Goal: Task Accomplishment & Management: Manage account settings

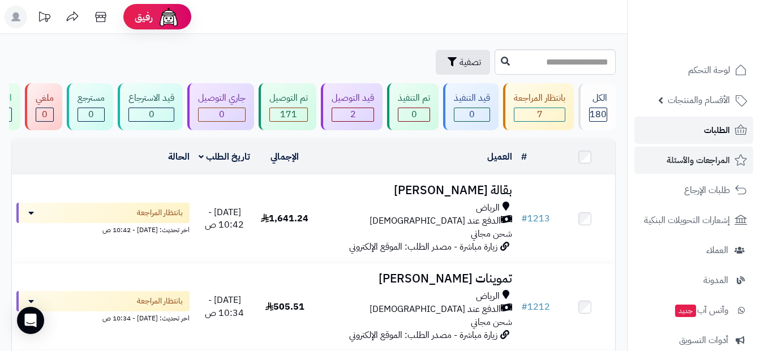
drag, startPoint x: 0, startPoint y: 0, endPoint x: 649, endPoint y: 154, distance: 667.1
click at [692, 130] on link "الطلبات" at bounding box center [693, 130] width 119 height 27
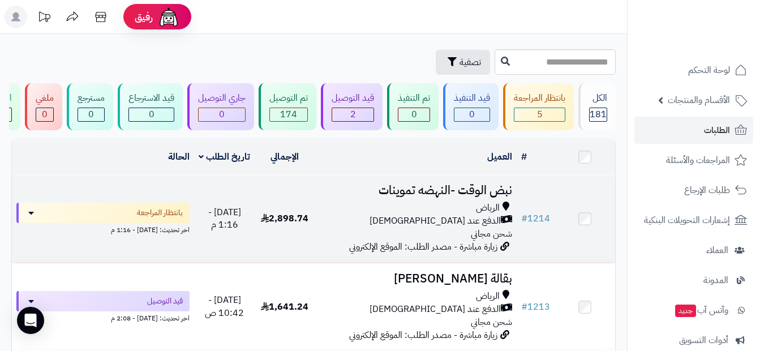
click at [459, 227] on span "الدفع عند [DEMOGRAPHIC_DATA]" at bounding box center [434, 220] width 131 height 13
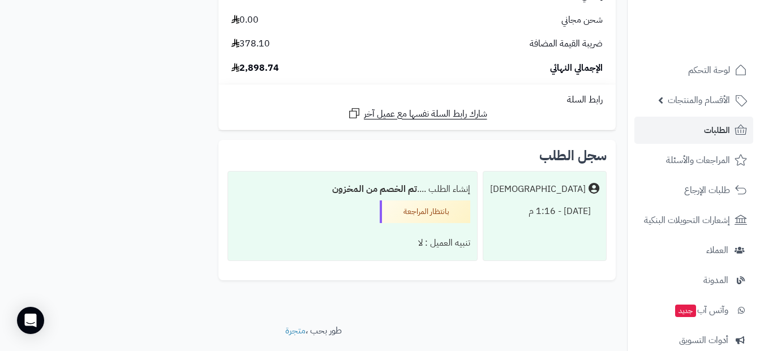
scroll to position [897, 0]
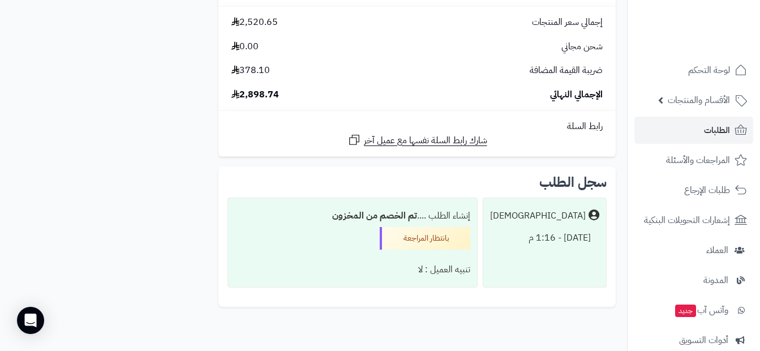
click at [426, 241] on div "بانتظار المراجعة" at bounding box center [425, 238] width 91 height 23
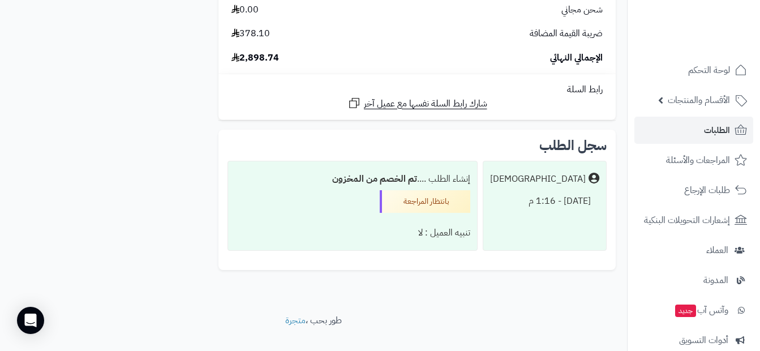
scroll to position [953, 0]
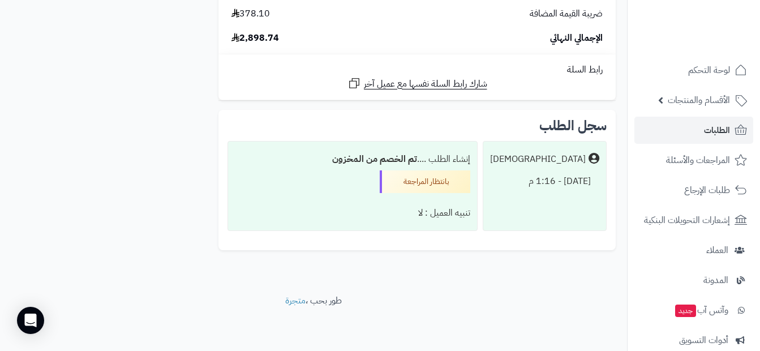
click at [390, 184] on div "بانتظار المراجعة" at bounding box center [425, 181] width 91 height 23
click at [566, 178] on div "[DATE] - 1:16 م" at bounding box center [544, 181] width 109 height 22
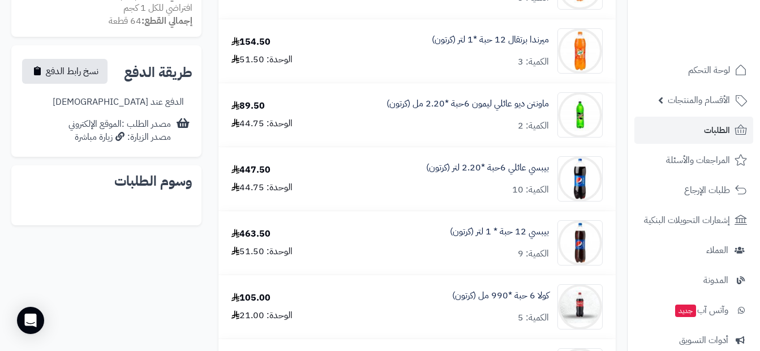
scroll to position [444, 0]
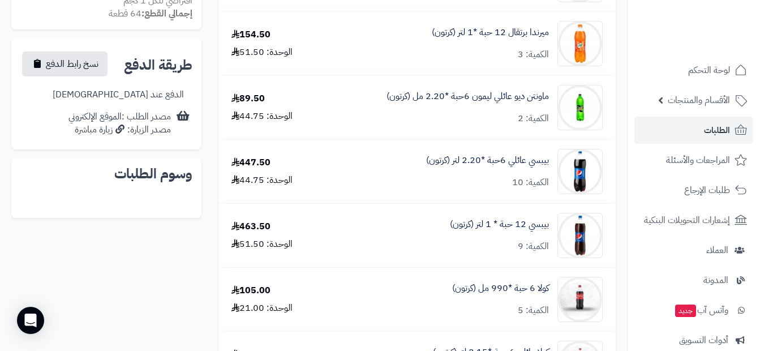
click at [95, 179] on h2 "وسوم الطلبات" at bounding box center [106, 174] width 172 height 14
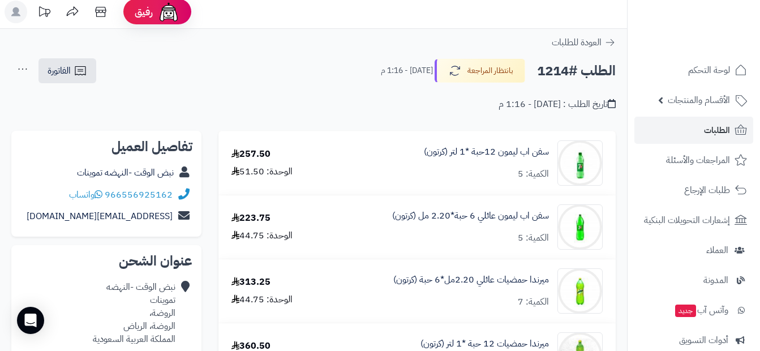
scroll to position [0, 0]
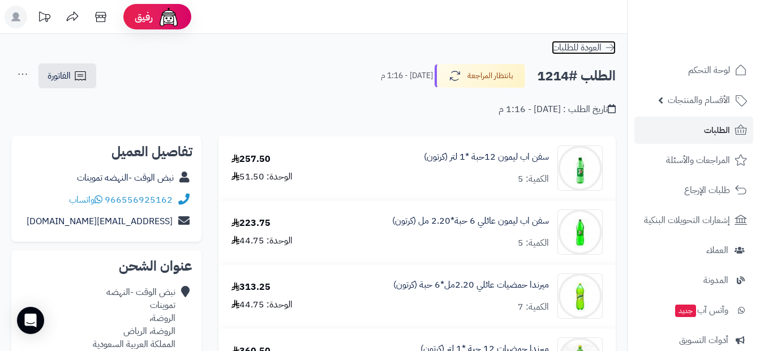
click at [575, 45] on span "العودة للطلبات" at bounding box center [577, 48] width 50 height 14
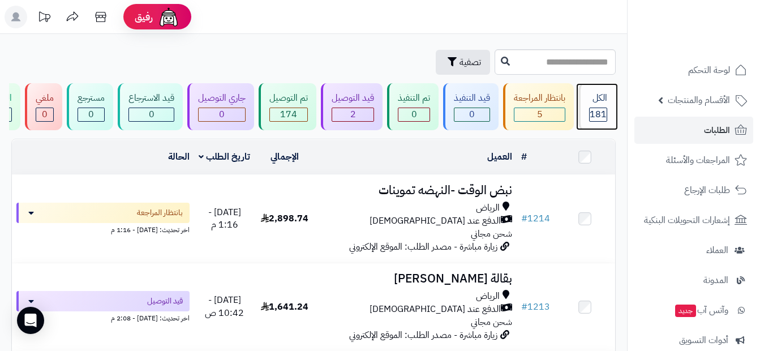
click at [589, 108] on div "الكل 181" at bounding box center [596, 106] width 37 height 47
